Goal: Find specific fact: Find specific fact

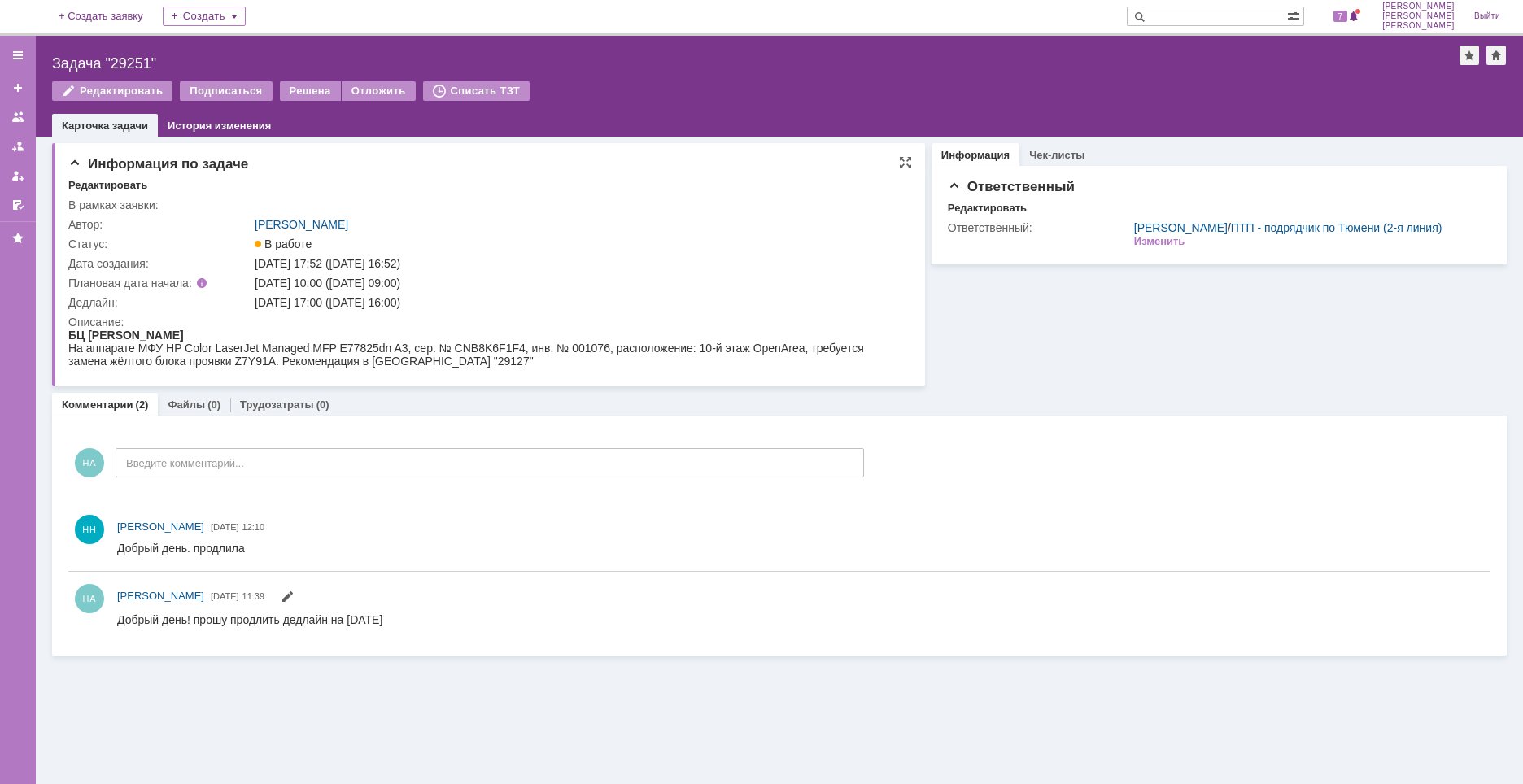
drag, startPoint x: 351, startPoint y: 301, endPoint x: 440, endPoint y: 303, distance: 89.0
click at [440, 303] on div "[DATE] 17:00 ([DATE] 16:00)" at bounding box center [577, 302] width 645 height 13
click at [394, 319] on div "Описание:" at bounding box center [485, 322] width 835 height 13
click at [351, 302] on div "[DATE] 17:00 ([DATE] 16:00)" at bounding box center [577, 302] width 645 height 13
drag, startPoint x: 349, startPoint y: 301, endPoint x: 438, endPoint y: 303, distance: 89.0
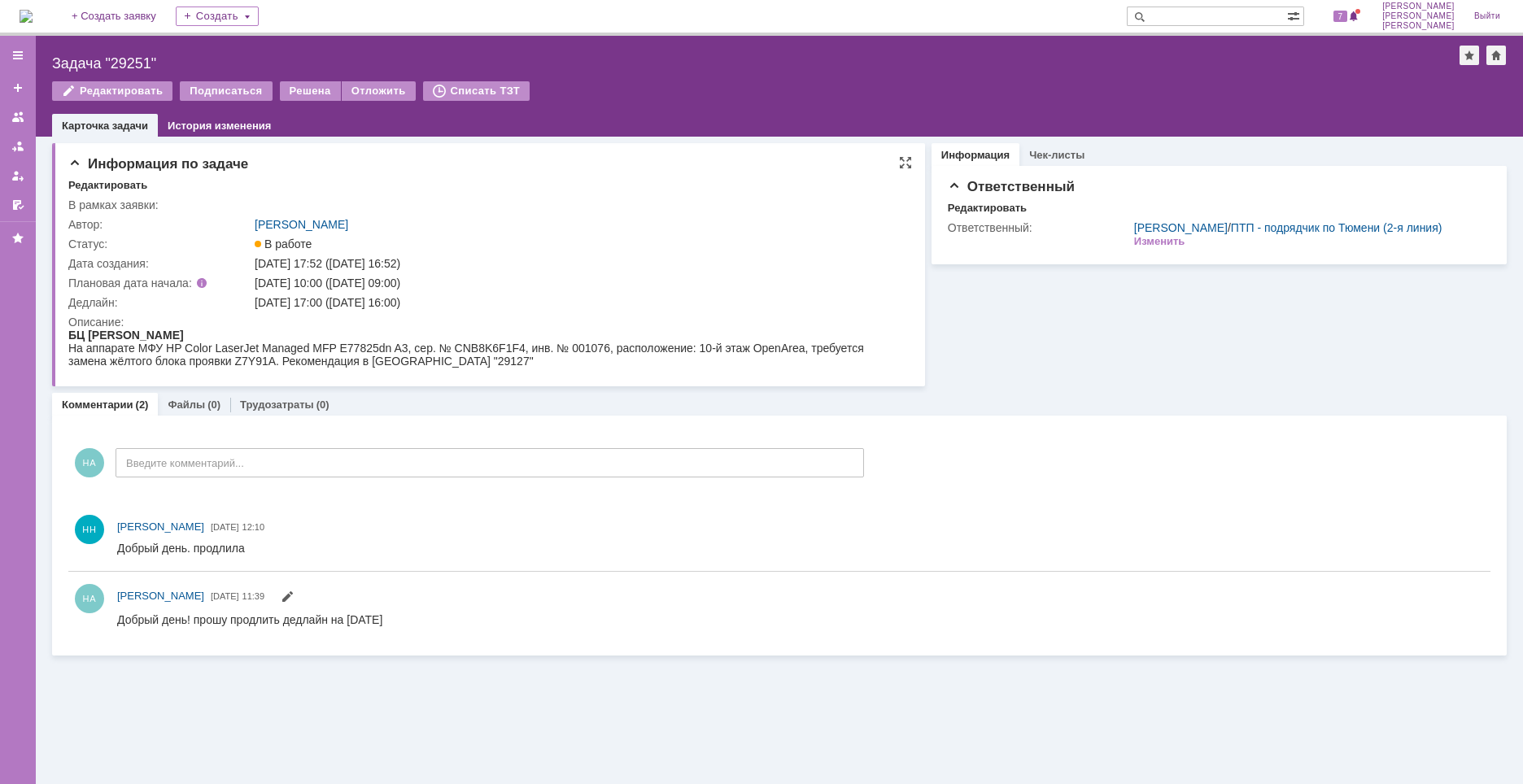
click at [438, 303] on div "[DATE] 17:00 ([DATE] 16:00)" at bounding box center [577, 302] width 645 height 13
copy div "[DATE] 16:00"
